Goal: Find specific page/section: Find specific page/section

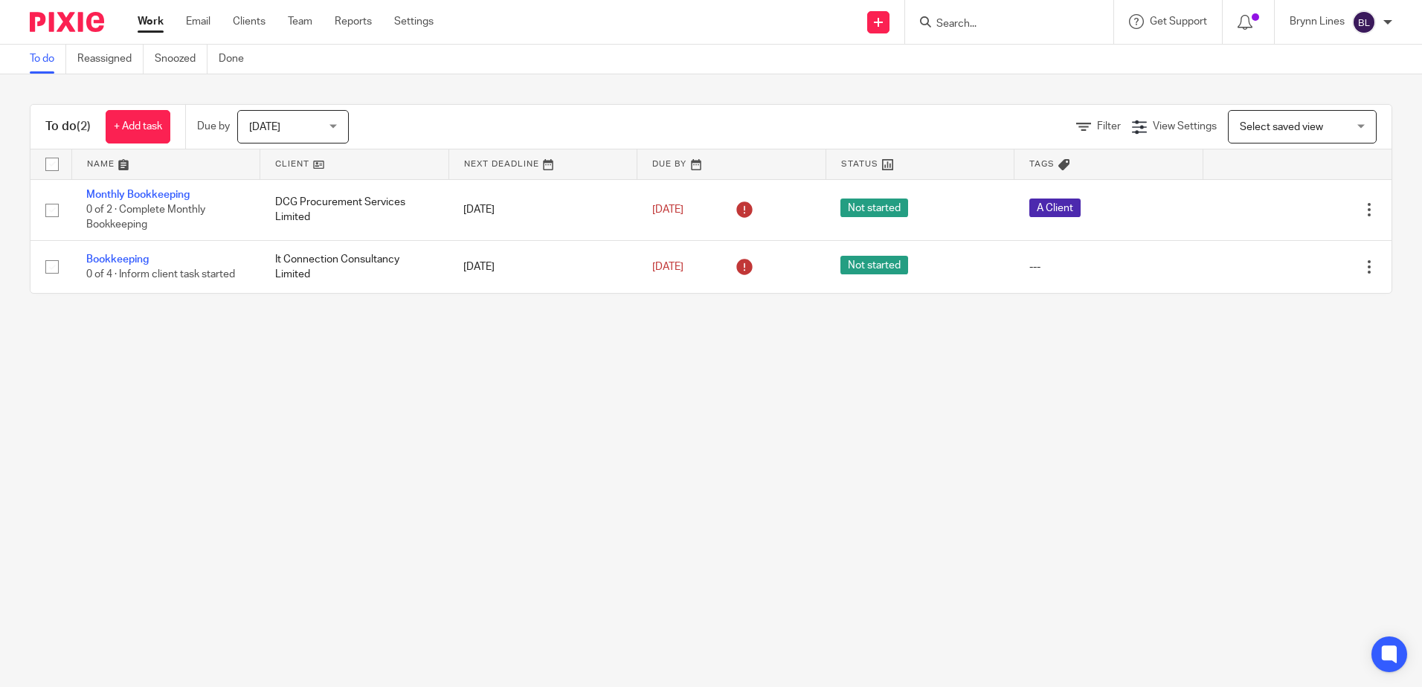
click at [963, 4] on div at bounding box center [1009, 22] width 208 height 44
click at [965, 18] on input "Search" at bounding box center [1002, 24] width 134 height 13
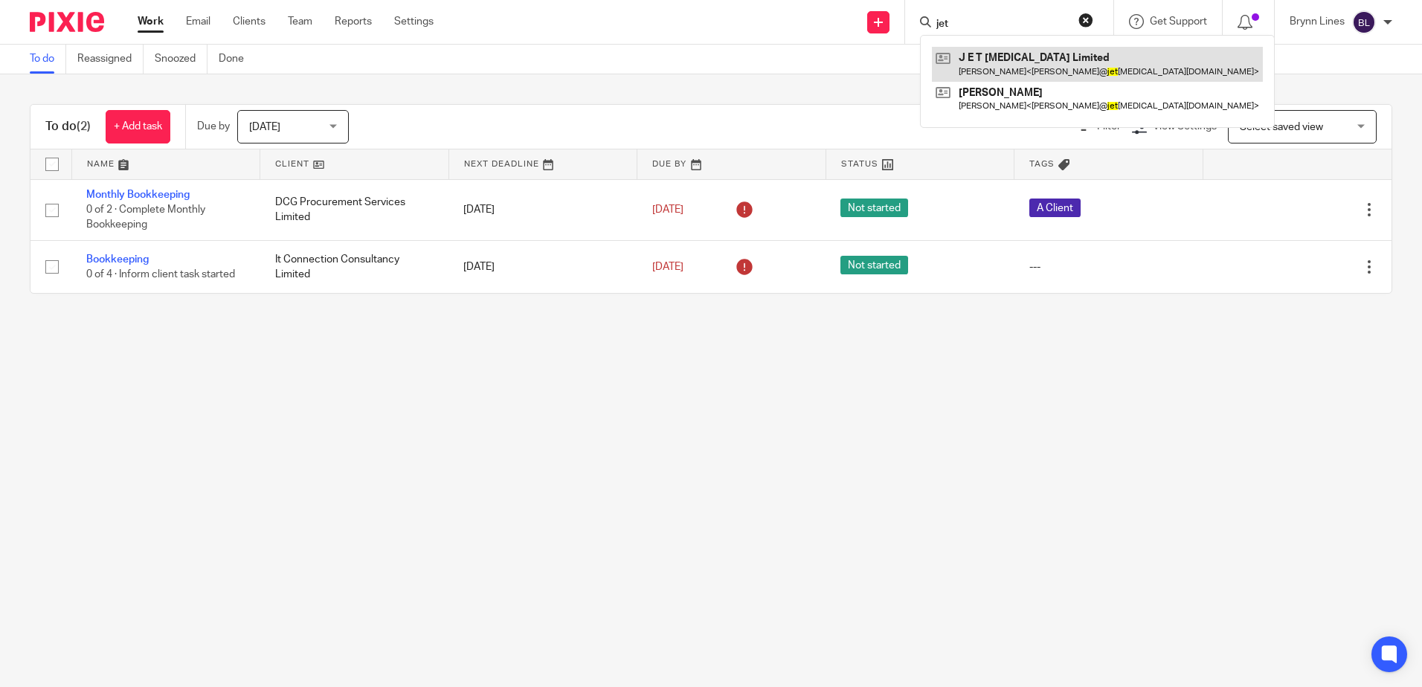
type input "jet"
click at [1023, 70] on link at bounding box center [1097, 64] width 331 height 34
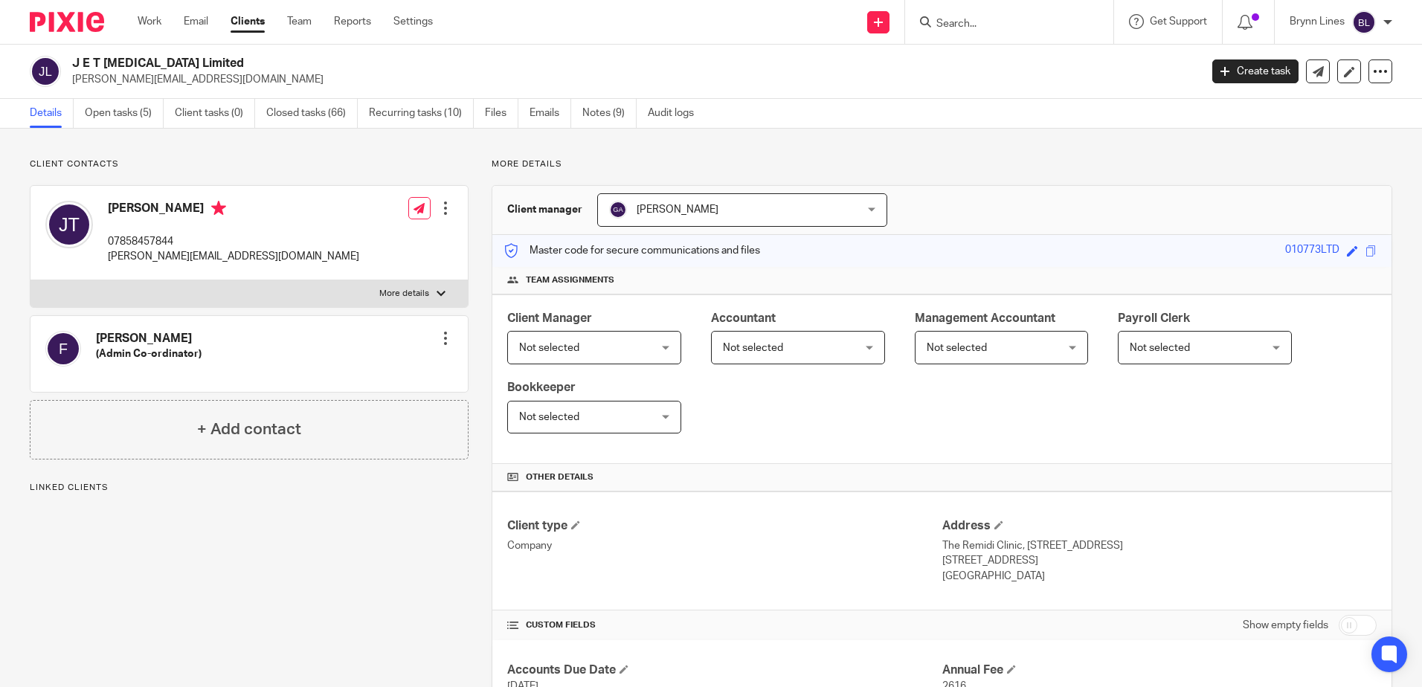
click at [1312, 252] on div "010773LTD" at bounding box center [1312, 251] width 54 height 17
copy div "010773LTD"
